Goal: Task Accomplishment & Management: Manage account settings

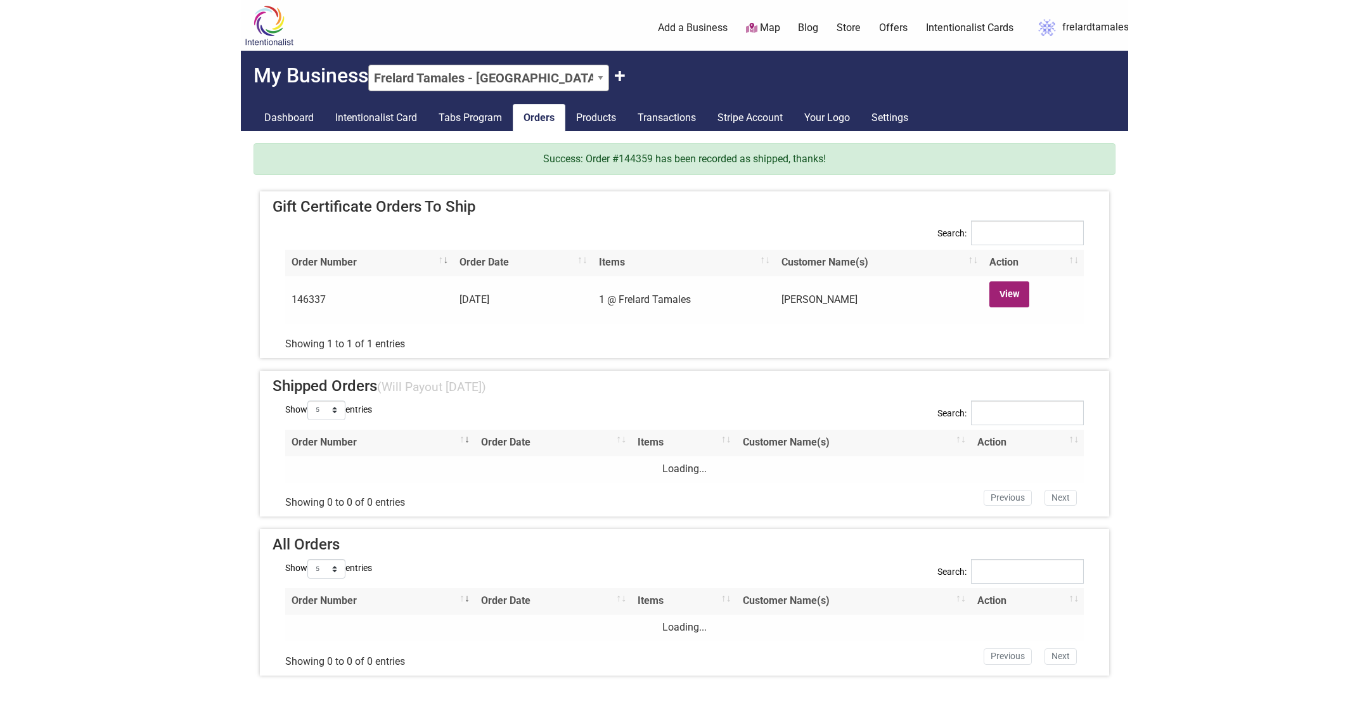
click at [1006, 295] on link "View" at bounding box center [1009, 294] width 40 height 26
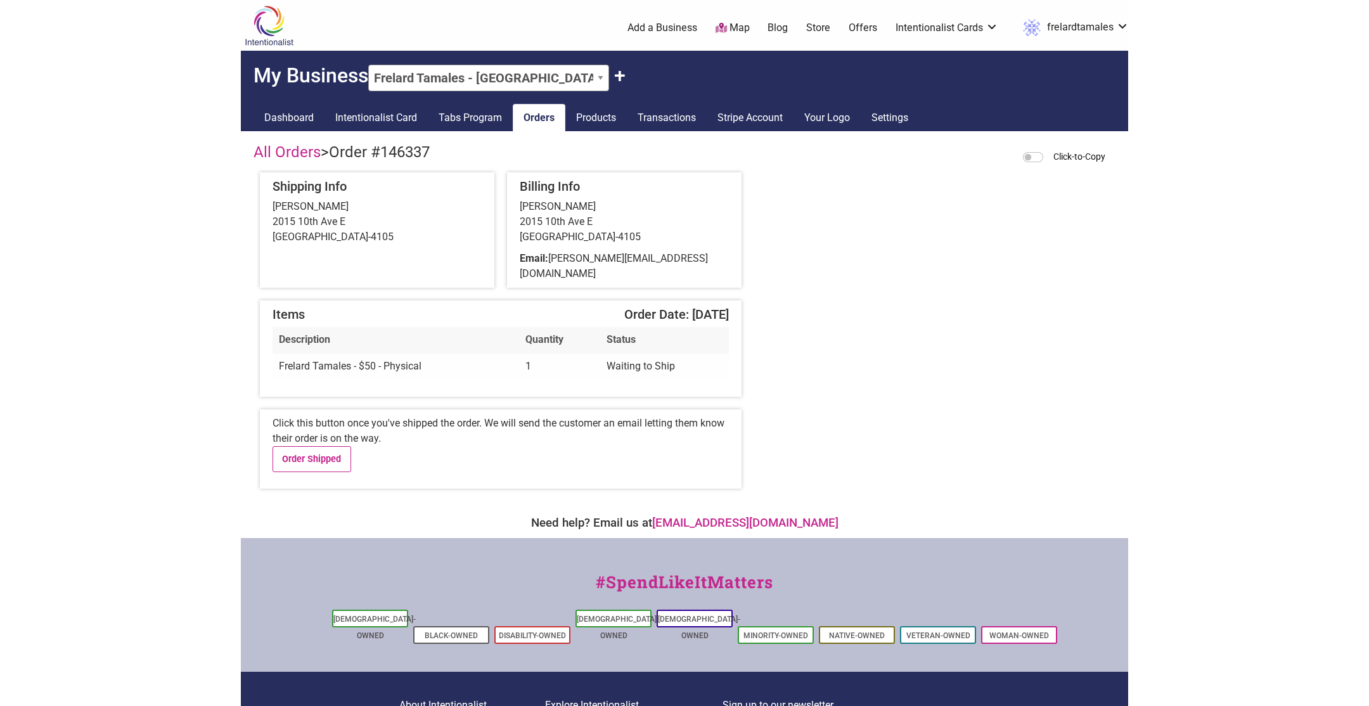
drag, startPoint x: 273, startPoint y: 209, endPoint x: 382, endPoint y: 203, distance: 109.1
click at [382, 203] on div "[PERSON_NAME] [STREET_ADDRESS]" at bounding box center [377, 222] width 209 height 46
copy div "[PERSON_NAME]"
drag, startPoint x: 335, startPoint y: 151, endPoint x: 445, endPoint y: 148, distance: 110.3
click at [445, 148] on div "All Orders > Order #146337 Click-to-Copy" at bounding box center [685, 154] width 862 height 23
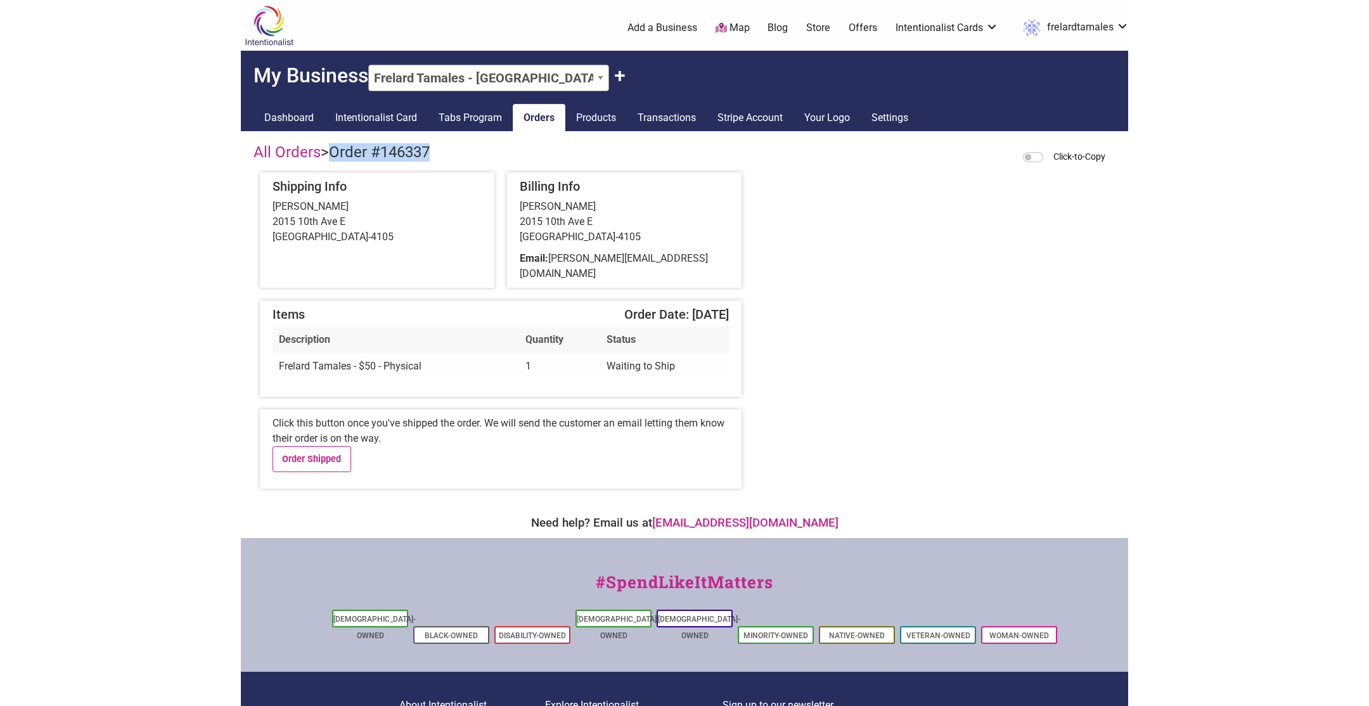
copy span "Order #146337"
click at [841, 218] on div "All Orders > Order #146337 Click-to-Copy Shipping Info [PERSON_NAME] [STREET_AD…" at bounding box center [685, 218] width 862 height 151
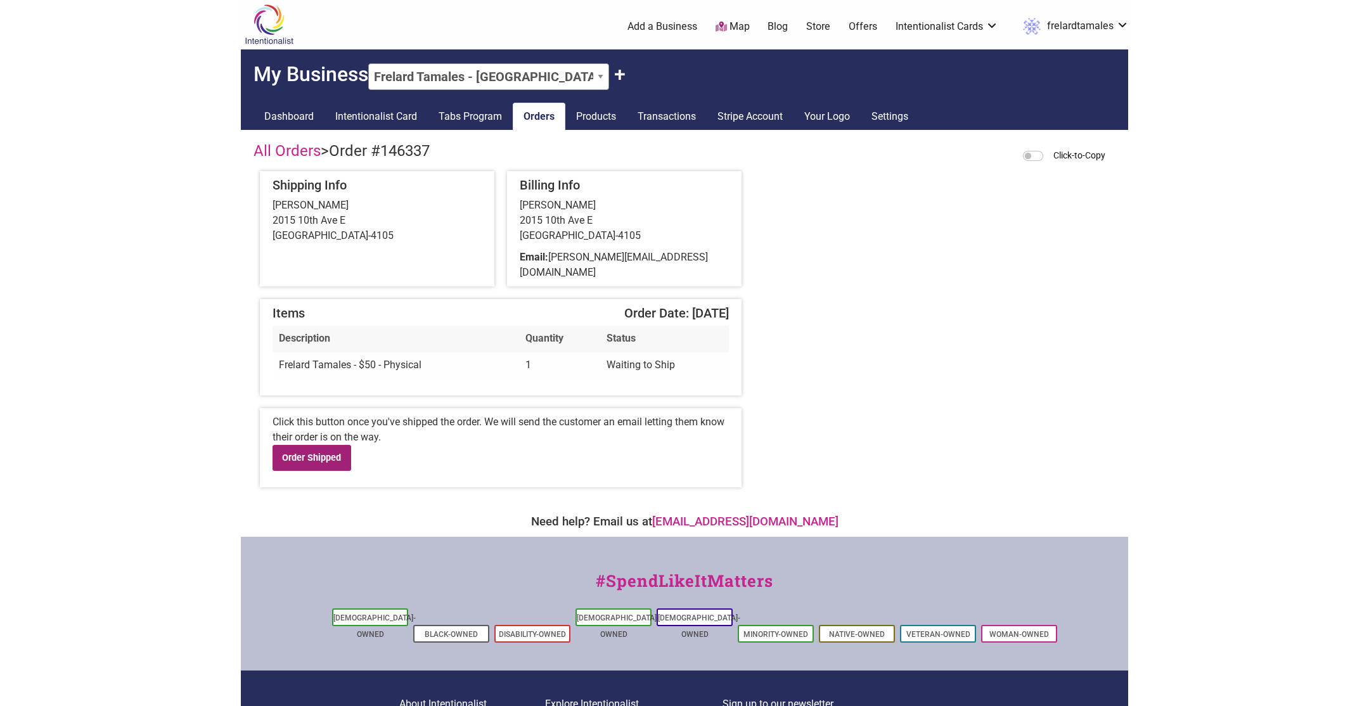
click at [288, 451] on link "Order Shipped" at bounding box center [312, 458] width 79 height 26
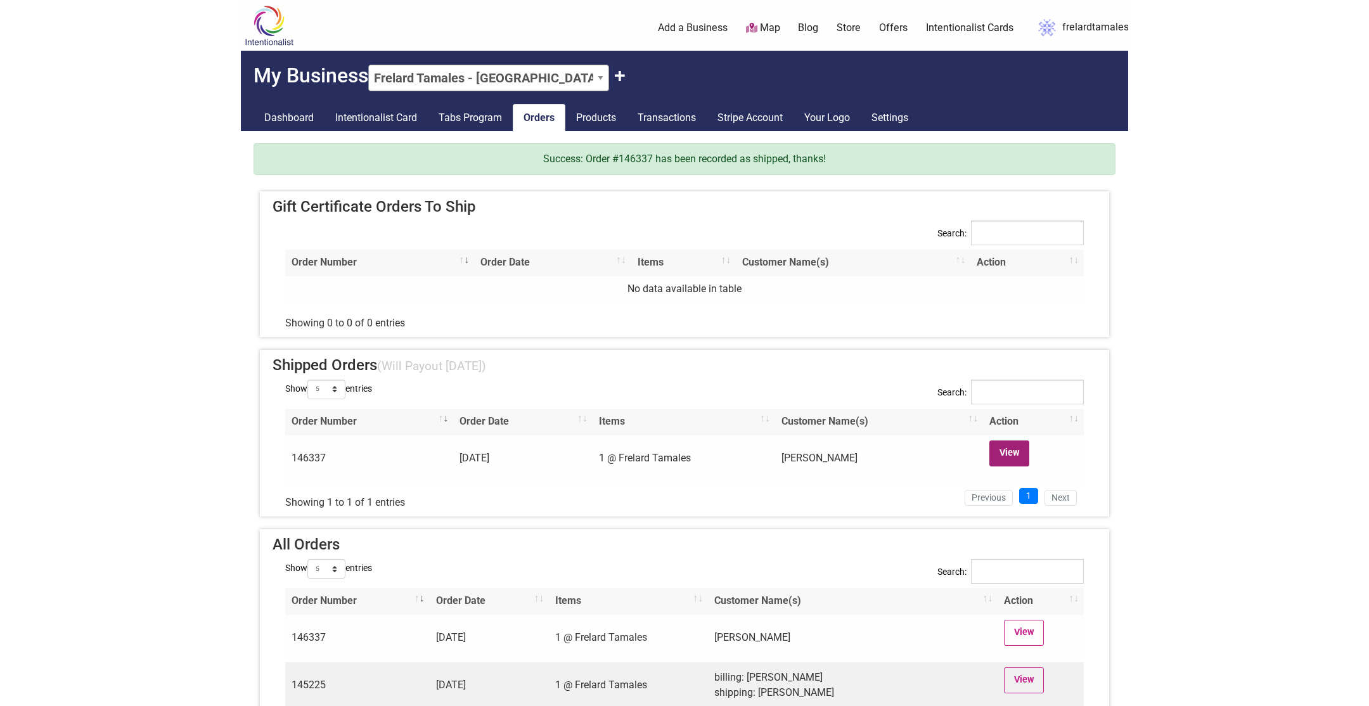
click at [1020, 458] on link "View" at bounding box center [1009, 454] width 40 height 26
